Goal: Navigation & Orientation: Find specific page/section

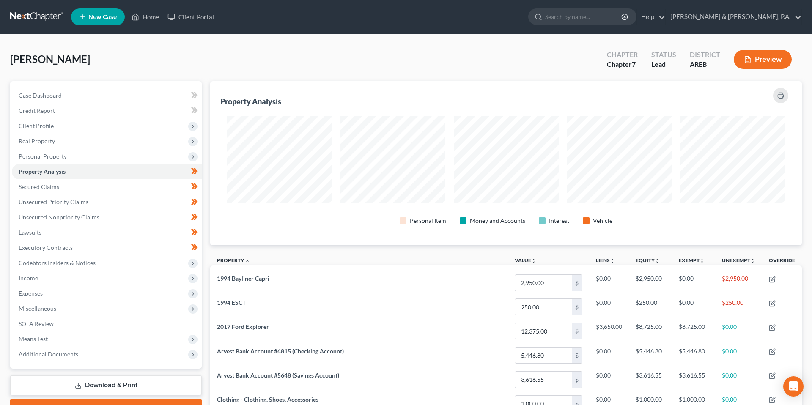
click at [209, 78] on div "[PERSON_NAME] Upgraded Chapter Chapter 7 Status Lead District AREB Preview" at bounding box center [405, 62] width 791 height 37
click at [211, 194] on div "Property Analysis Personal Item Money and Accounts Interest Vehicle" at bounding box center [505, 163] width 591 height 164
click at [58, 125] on span "Client Profile" at bounding box center [107, 125] width 190 height 15
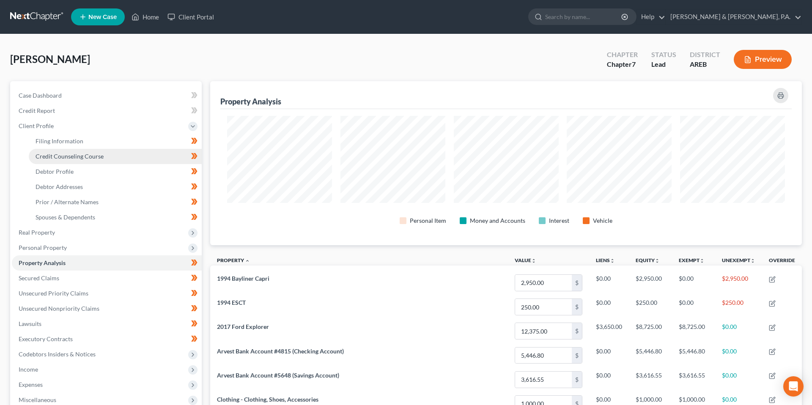
click at [85, 154] on span "Credit Counseling Course" at bounding box center [70, 156] width 68 height 7
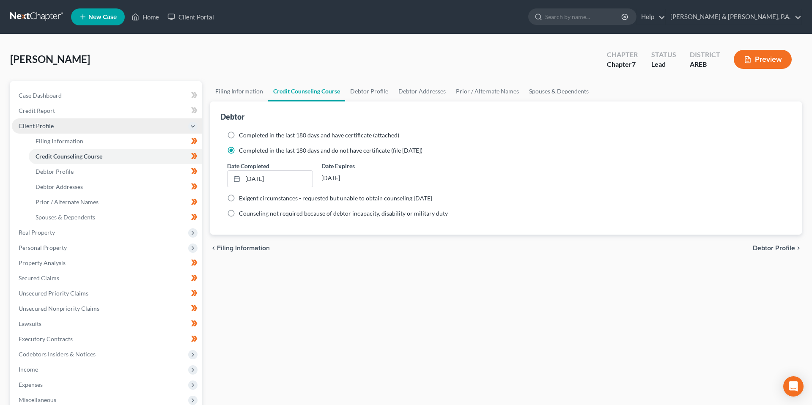
click at [192, 126] on icon at bounding box center [192, 126] width 7 height 7
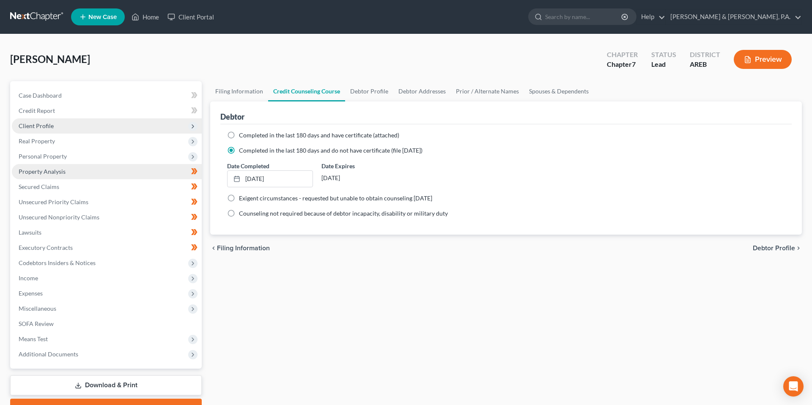
click at [62, 168] on span "Property Analysis" at bounding box center [42, 171] width 47 height 7
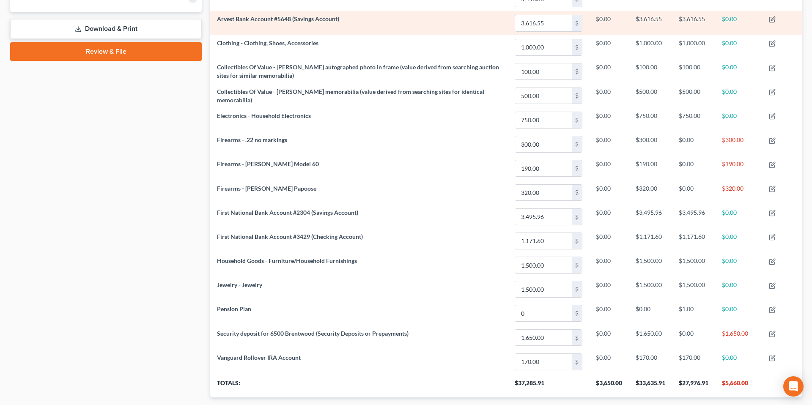
scroll to position [346, 0]
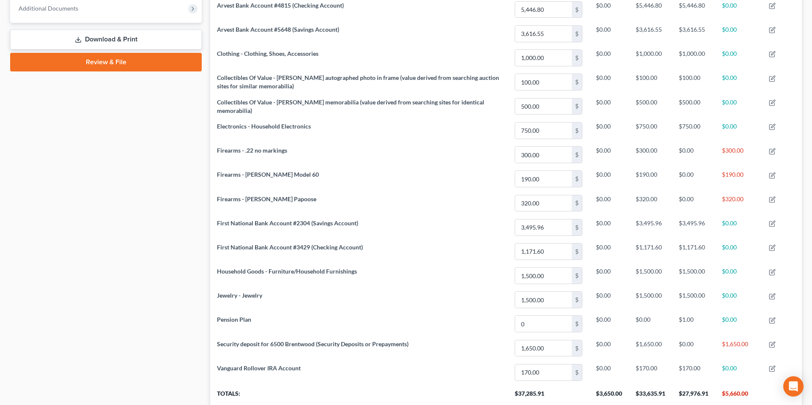
click at [206, 198] on div "Property Analysis Personal Item Money and Accounts Interest Vehicle Property un…" at bounding box center [506, 85] width 600 height 700
click at [209, 186] on div "Property Analysis Personal Item Money and Accounts Interest Vehicle Property un…" at bounding box center [506, 85] width 600 height 700
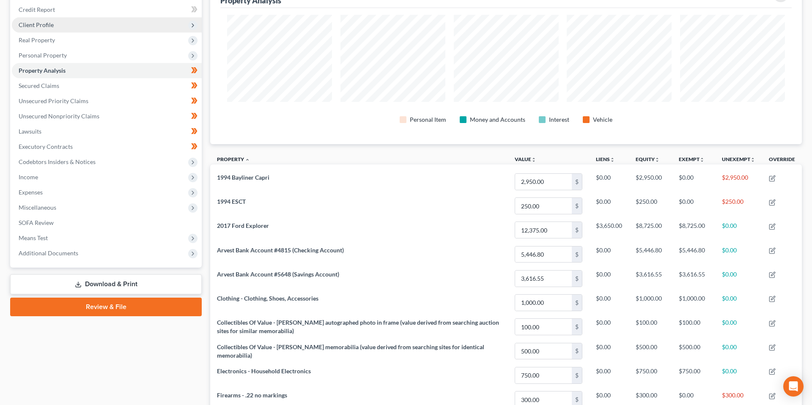
scroll to position [0, 0]
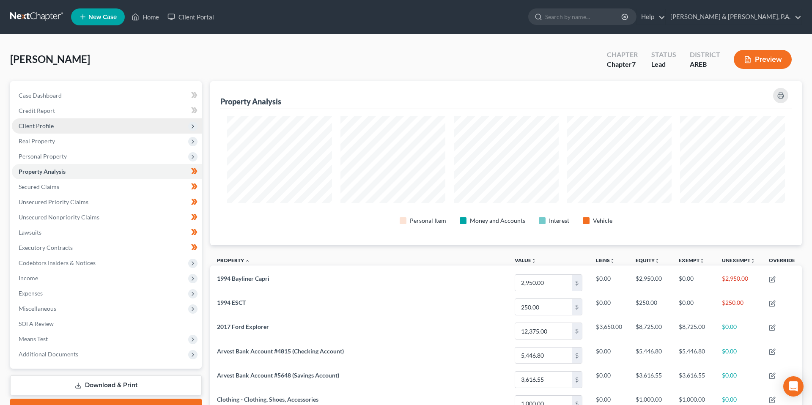
click at [205, 72] on div "[PERSON_NAME] Upgraded Chapter Chapter 7 Status Lead District AREB Preview" at bounding box center [405, 62] width 791 height 37
click at [451, 62] on div "[PERSON_NAME] Upgraded Chapter Chapter 7 Status Lead District AREB Preview" at bounding box center [405, 62] width 791 height 37
click at [442, 60] on div "[PERSON_NAME] Upgraded Chapter Chapter 7 Status Lead District AREB Preview" at bounding box center [405, 62] width 791 height 37
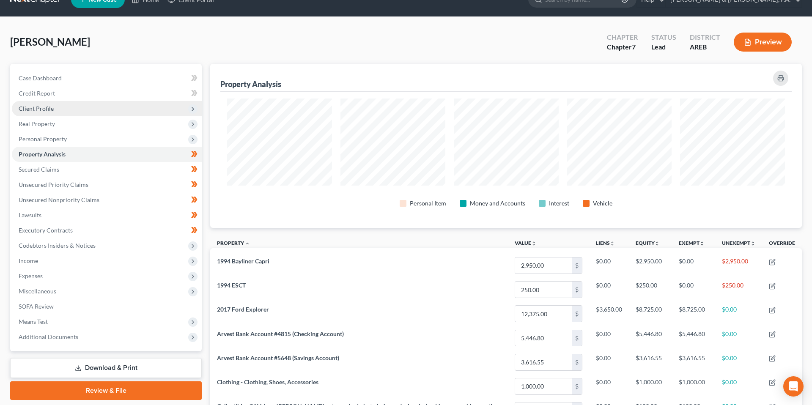
scroll to position [18, 0]
drag, startPoint x: 219, startPoint y: 82, endPoint x: 306, endPoint y: 82, distance: 86.7
click at [306, 82] on div "Property Analysis Personal Item Money and Accounts Interest Vehicle" at bounding box center [505, 145] width 591 height 164
click at [306, 82] on div "Property Analysis" at bounding box center [505, 77] width 571 height 28
click at [210, 68] on div "Property Analysis Personal Item Money and Accounts Interest Vehicle" at bounding box center [505, 145] width 591 height 164
